Goal: Complete application form

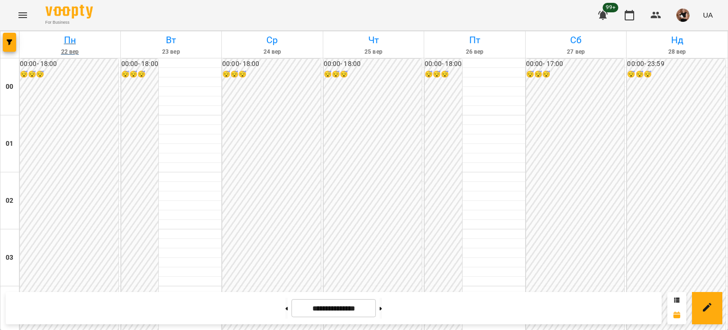
scroll to position [900, 0]
click at [28, 7] on button "Menu" at bounding box center [22, 15] width 23 height 23
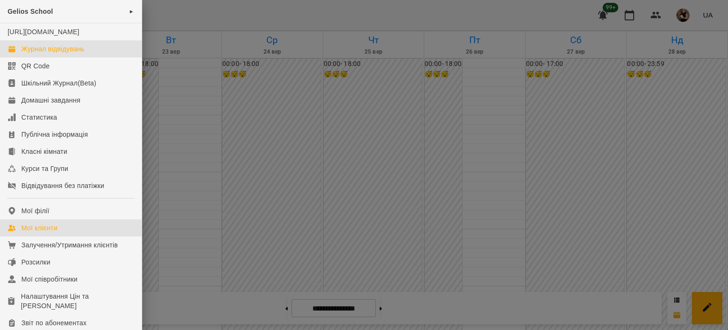
click at [42, 232] on div "Мої клієнти" at bounding box center [39, 227] width 36 height 9
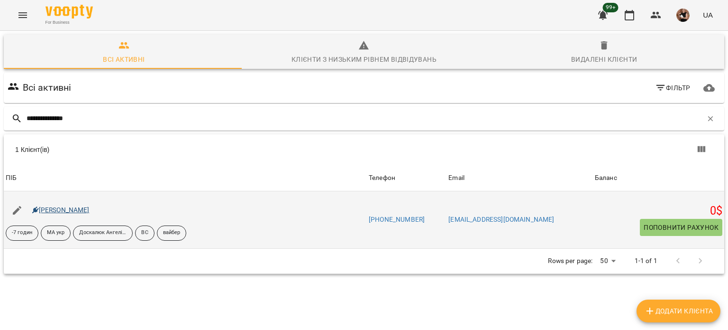
type input "**********"
click at [60, 211] on link "Іщенко Вероніка Ігорівна" at bounding box center [60, 210] width 57 height 8
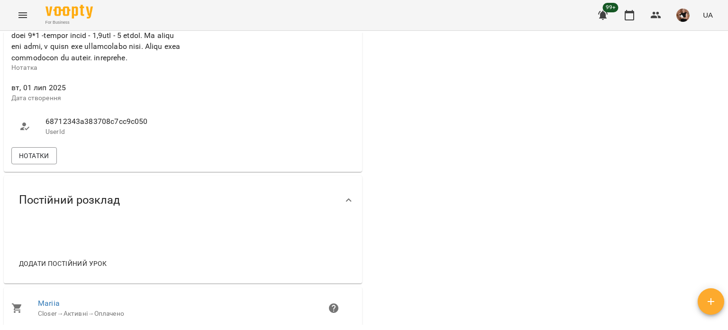
scroll to position [664, 0]
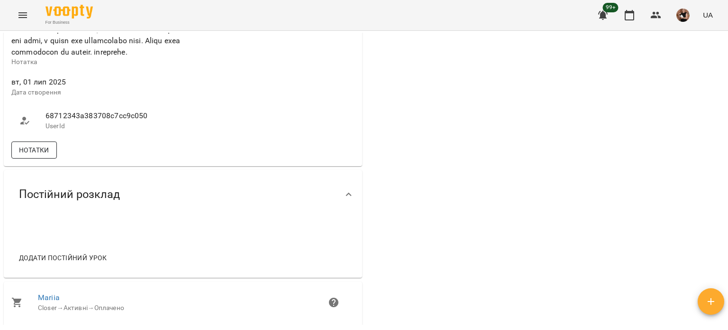
click at [47, 156] on span "Нотатки" at bounding box center [34, 149] width 30 height 11
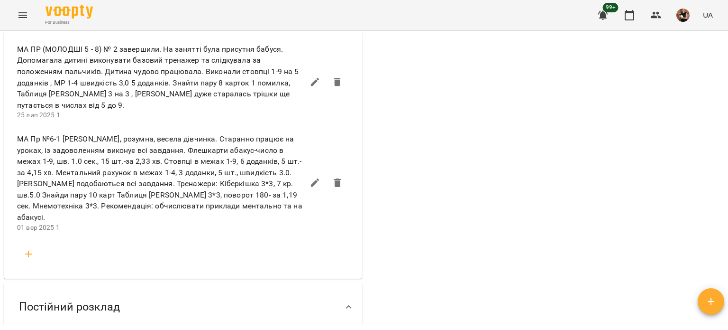
scroll to position [1233, 0]
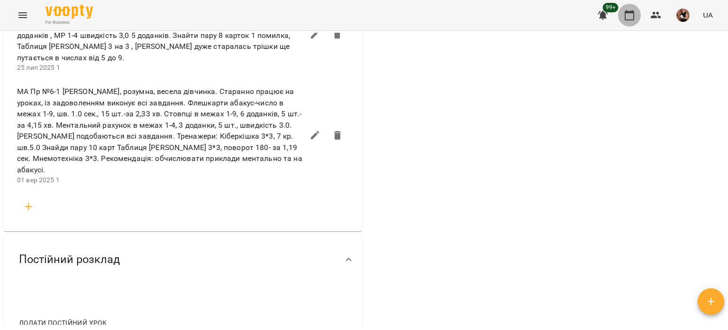
click at [632, 12] on icon "button" at bounding box center [629, 15] width 9 height 10
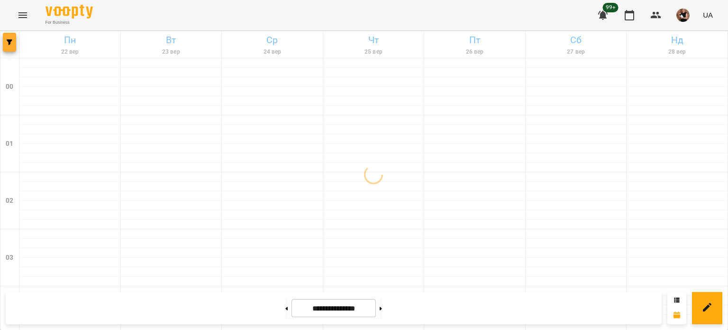
click at [11, 49] on button "button" at bounding box center [9, 42] width 13 height 19
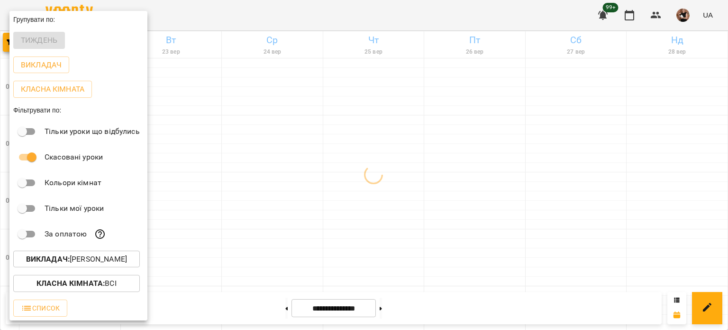
click at [68, 261] on b "Викладач :" at bounding box center [48, 258] width 44 height 9
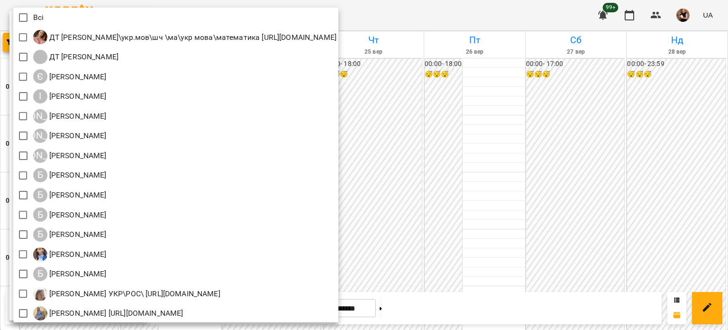
click at [517, 190] on div at bounding box center [364, 165] width 728 height 330
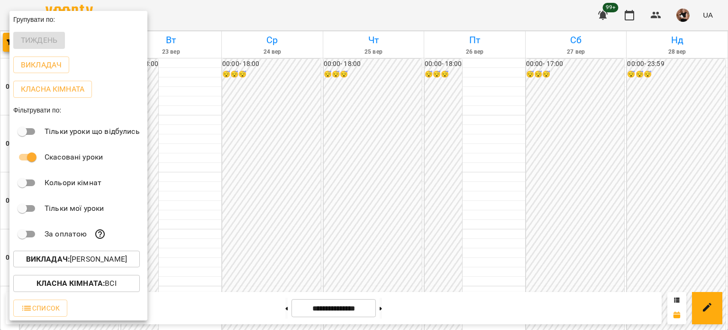
click at [548, 177] on div at bounding box center [364, 165] width 728 height 330
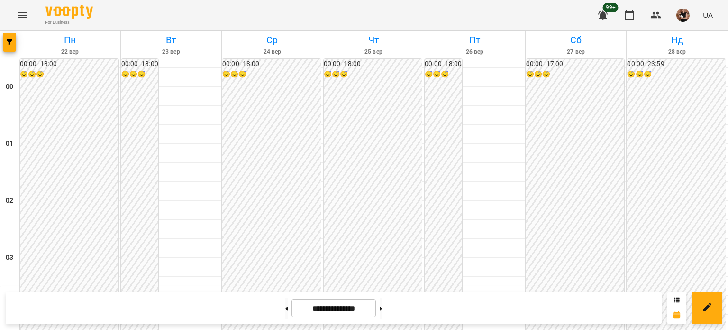
scroll to position [1137, 0]
click at [5, 45] on span "button" at bounding box center [9, 42] width 13 height 6
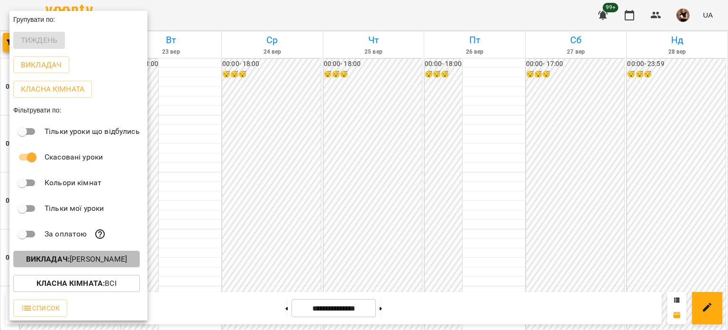
click at [64, 259] on b "Викладач :" at bounding box center [48, 258] width 44 height 9
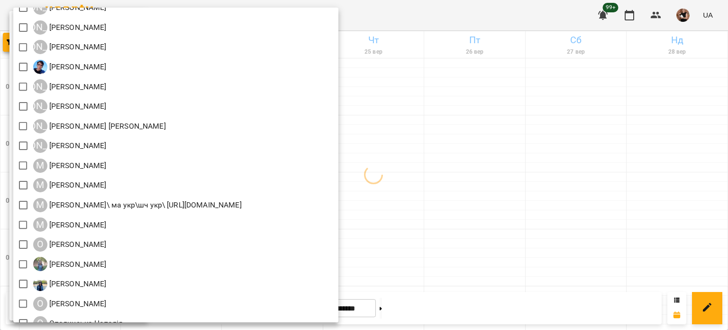
scroll to position [806, 0]
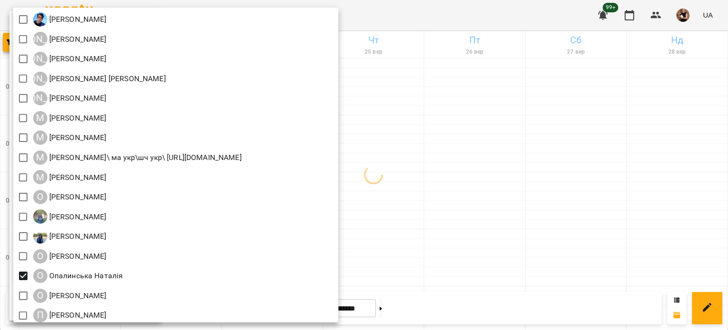
click at [548, 128] on div at bounding box center [364, 165] width 728 height 330
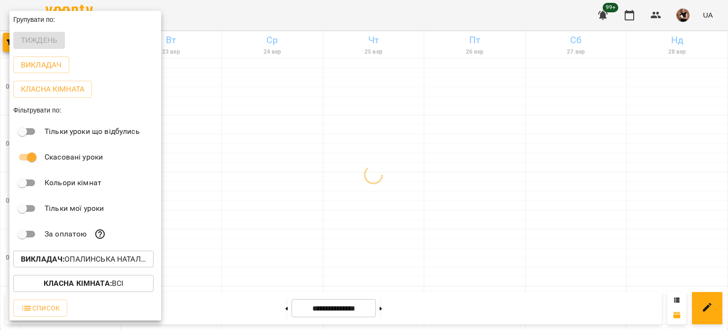
click at [548, 128] on div at bounding box center [364, 165] width 728 height 330
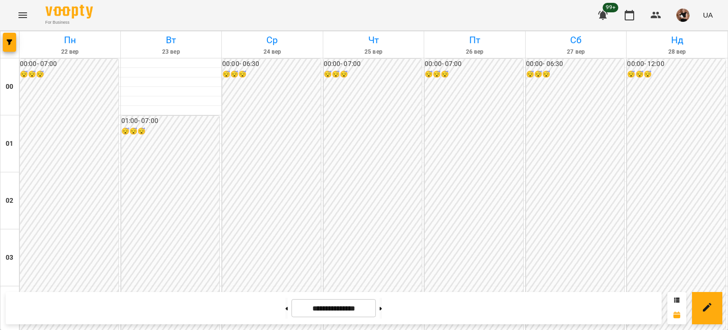
scroll to position [852, 0]
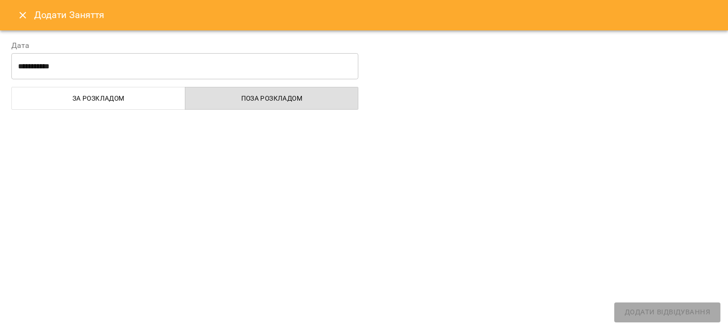
select select "**********"
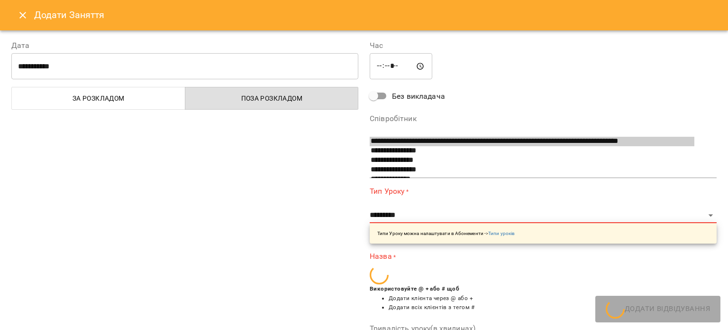
scroll to position [571, 0]
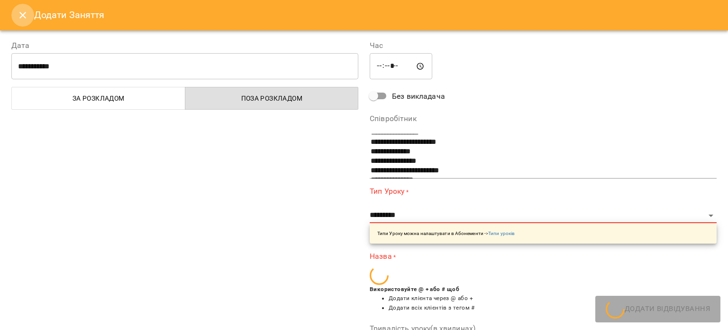
click at [26, 15] on icon "Close" at bounding box center [22, 14] width 11 height 11
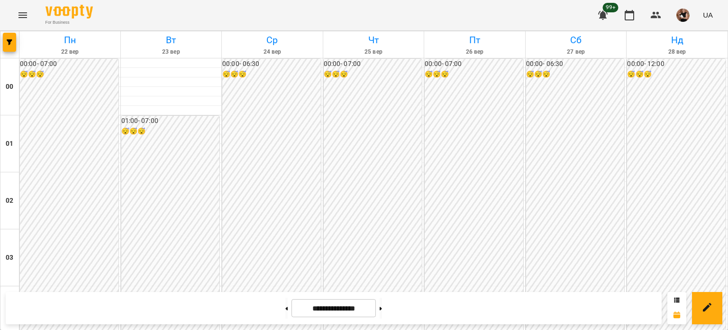
scroll to position [994, 0]
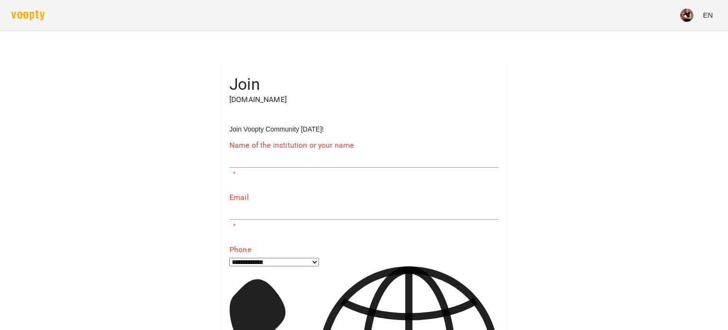
scroll to position [234, 0]
type input "**********"
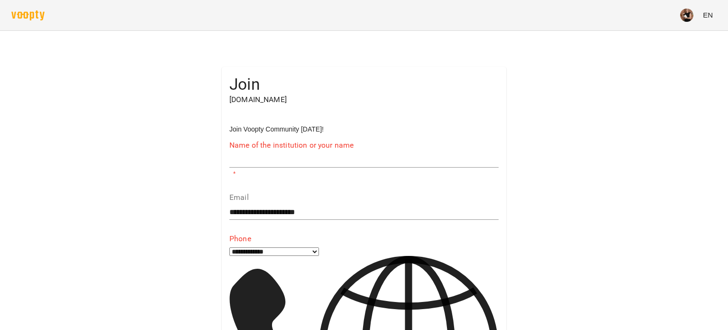
scroll to position [223, 0]
